Goal: Information Seeking & Learning: Learn about a topic

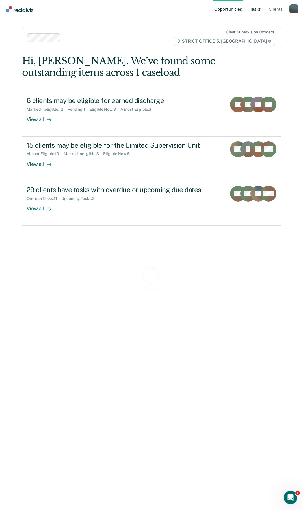
click at [256, 6] on link "Tasks" at bounding box center [255, 9] width 13 height 18
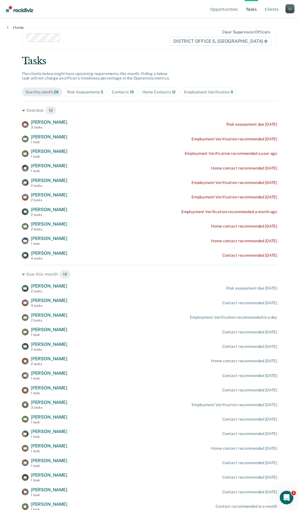
click at [6, 29] on div "Home" at bounding box center [15, 24] width 31 height 12
click at [10, 29] on link "Home" at bounding box center [15, 27] width 17 height 5
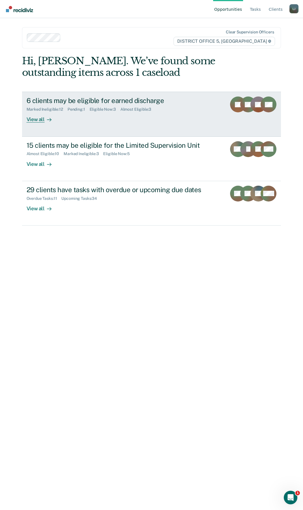
click at [120, 118] on div "6 clients may be eligible for earned discharge Marked Ineligible : 12 Pending :…" at bounding box center [132, 109] width 210 height 26
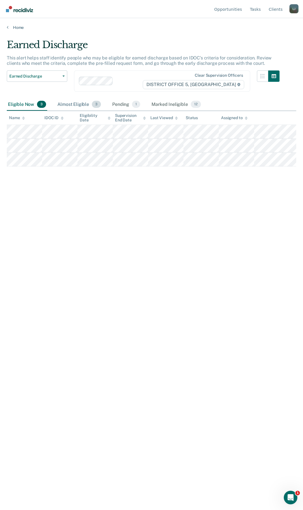
click at [78, 104] on div "Almost Eligible 3" at bounding box center [79, 104] width 46 height 12
click at [180, 105] on div "Marked Ineligible 12" at bounding box center [175, 104] width 51 height 12
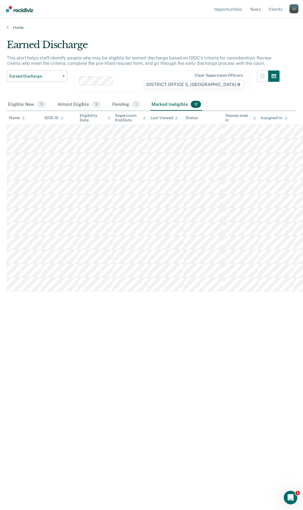
click at [114, 97] on div "Earned Discharge Release from Supervision Earned Discharge Limited Supervision …" at bounding box center [143, 84] width 273 height 28
click at [121, 104] on div "Pending 1" at bounding box center [126, 104] width 30 height 12
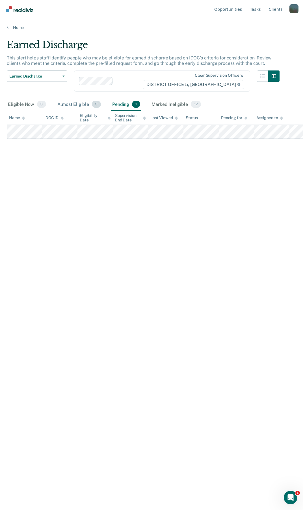
click at [62, 105] on div "Almost Eligible 3" at bounding box center [79, 104] width 46 height 12
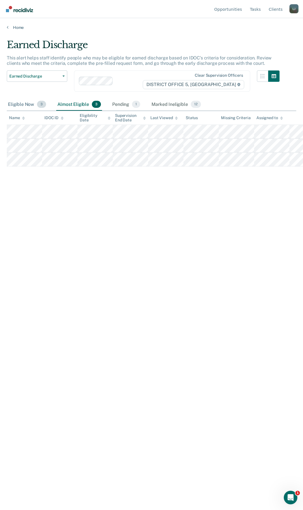
click at [23, 105] on div "Eligible Now 3" at bounding box center [27, 104] width 40 height 12
click at [75, 103] on div "Almost Eligible 3" at bounding box center [79, 104] width 46 height 12
click at [111, 105] on div "Pending 1" at bounding box center [126, 104] width 30 height 12
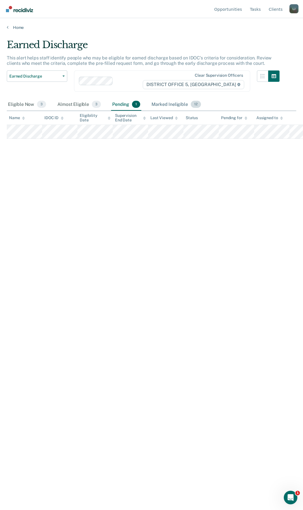
click at [165, 100] on div "Marked Ineligible 12" at bounding box center [175, 104] width 51 height 12
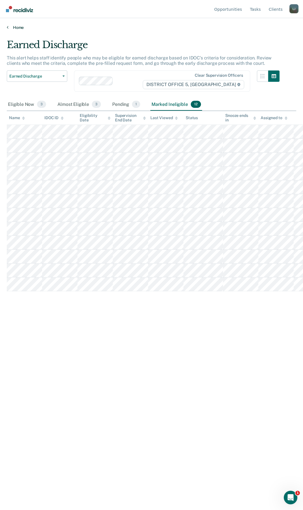
click at [8, 28] on icon at bounding box center [8, 27] width 2 height 5
